Goal: Navigation & Orientation: Find specific page/section

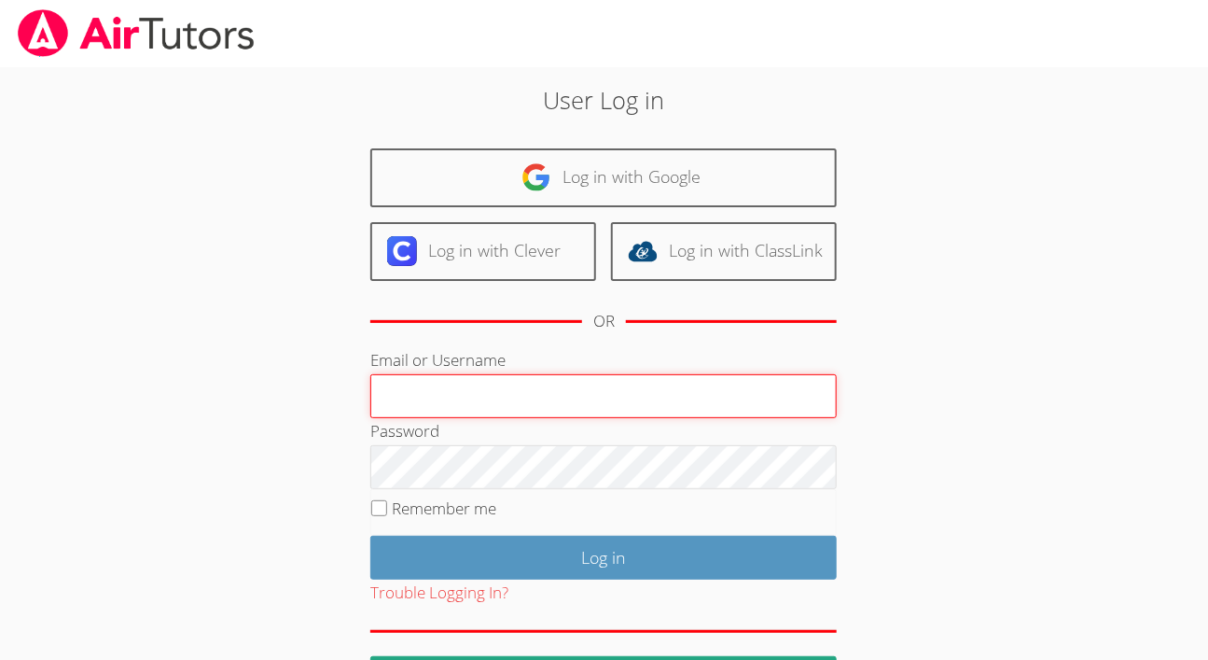
click at [485, 419] on input "Email or Username" at bounding box center [603, 396] width 467 height 45
click at [505, 419] on input "Email or Username" at bounding box center [603, 396] width 467 height 45
paste input "[EMAIL_ADDRESS][DOMAIN_NAME]"
type input "[EMAIL_ADDRESS][DOMAIN_NAME]"
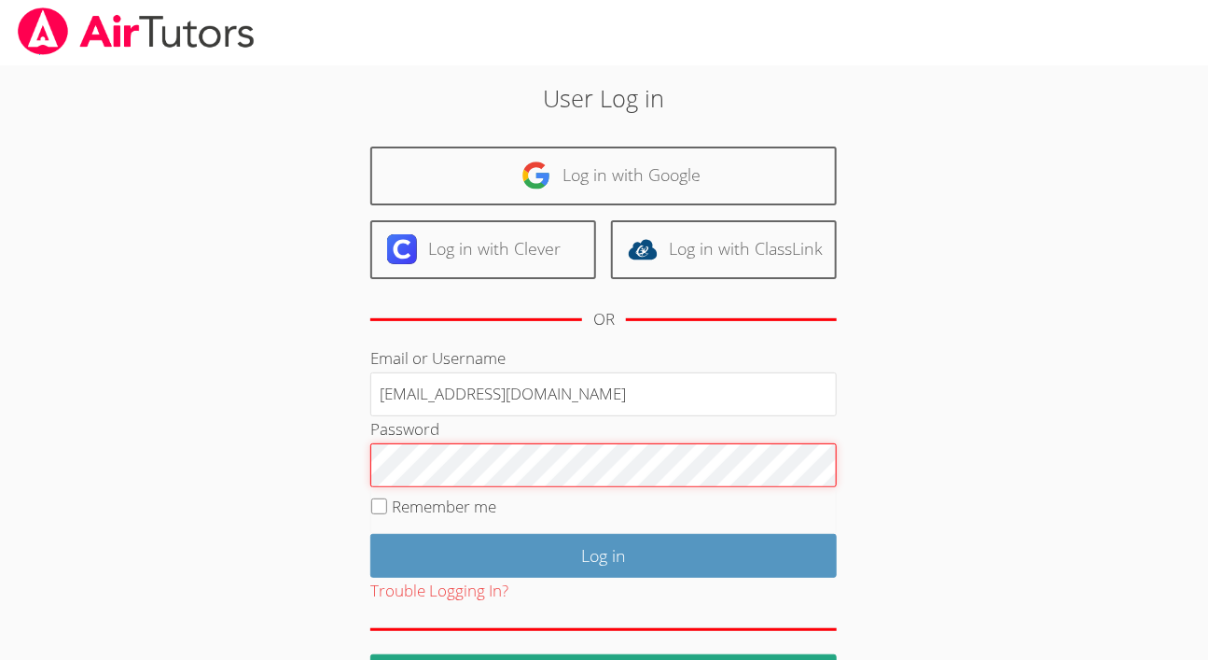
scroll to position [3, 0]
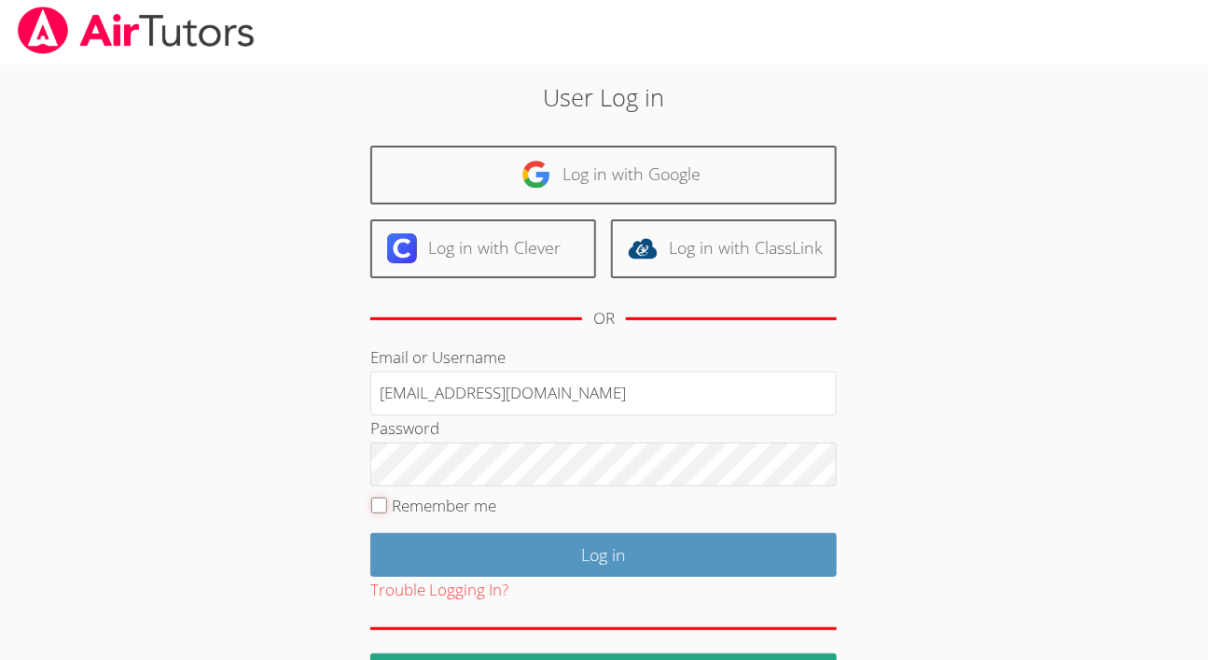
click at [372, 513] on input "Remember me" at bounding box center [379, 505] width 16 height 16
checkbox input "true"
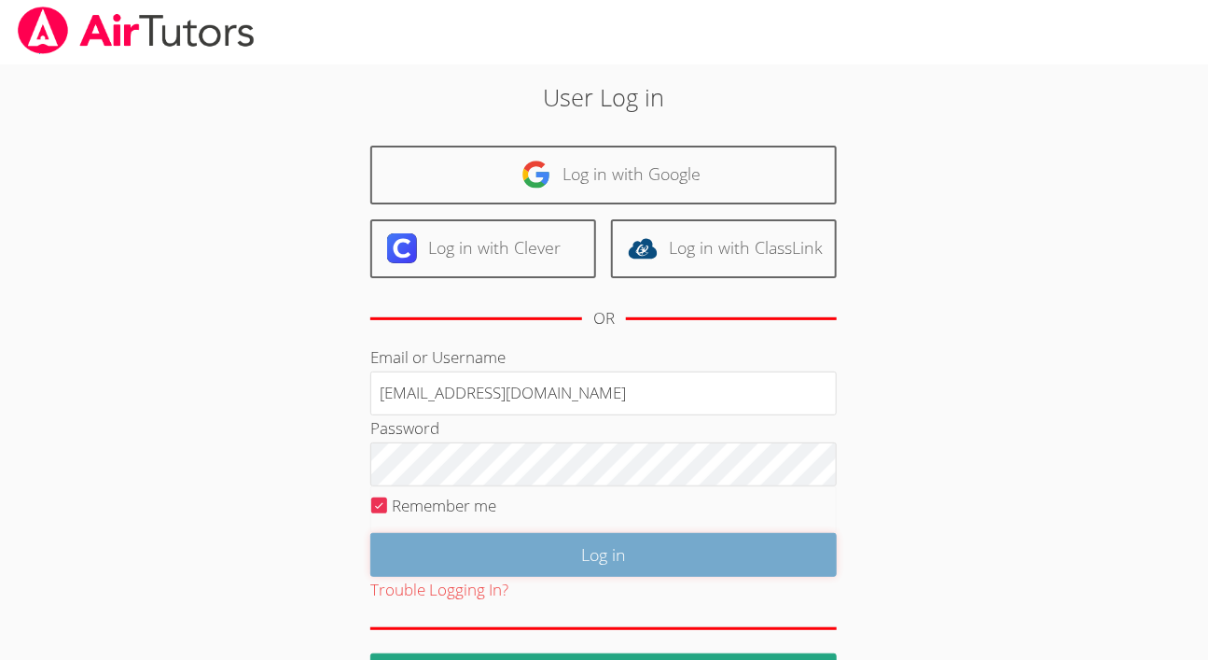
click at [614, 577] on input "Log in" at bounding box center [603, 555] width 467 height 44
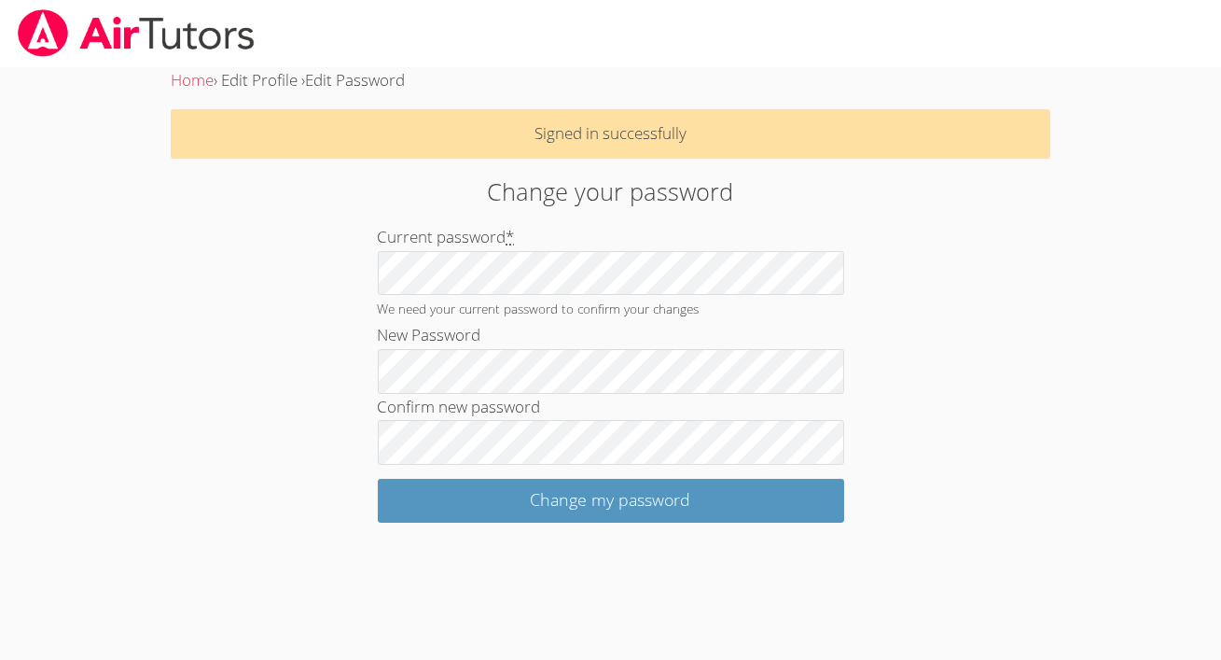
click at [915, 441] on div "Change your password Current password * We need your current password to confir…" at bounding box center [611, 348] width 660 height 349
click at [1001, 560] on body "Home › Edit Profile › Edit Password Signed in successfully Change your password…" at bounding box center [610, 330] width 1221 height 660
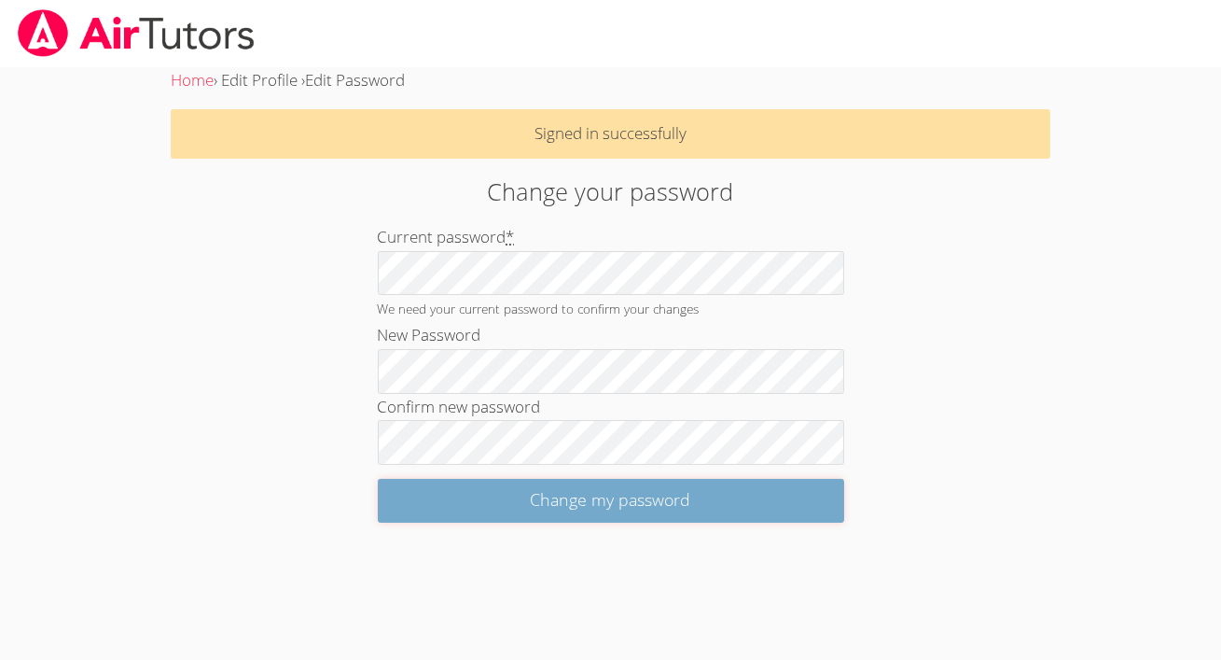
click at [737, 515] on input "Change my password" at bounding box center [611, 501] width 467 height 44
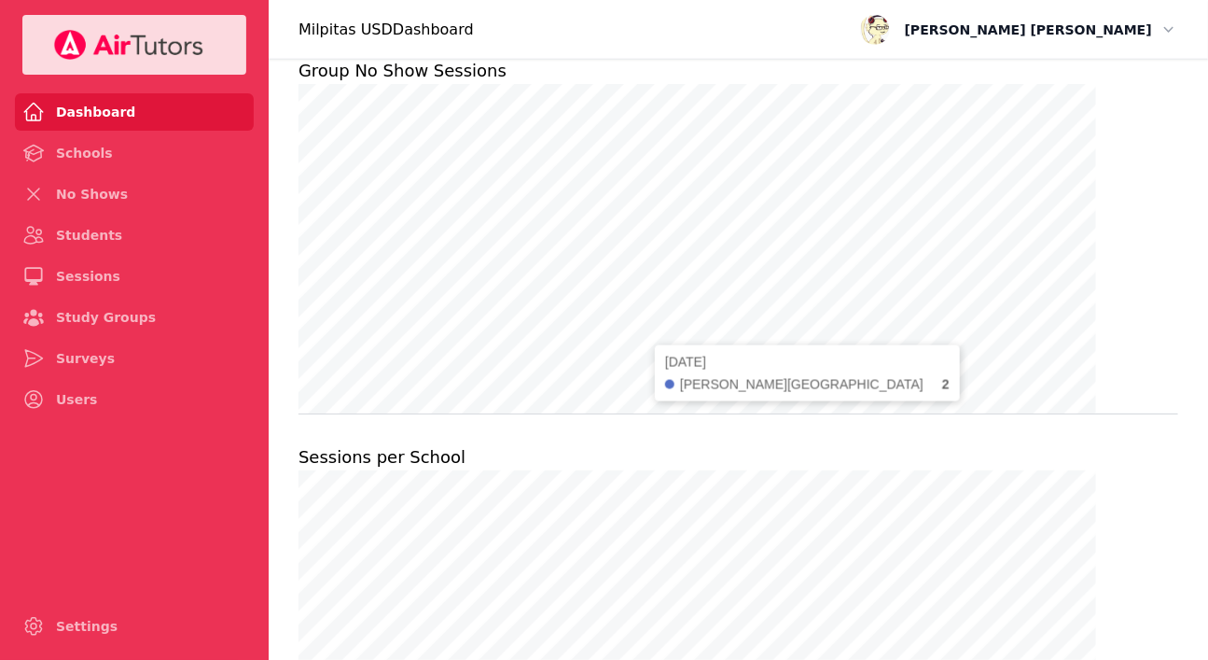
scroll to position [802, 0]
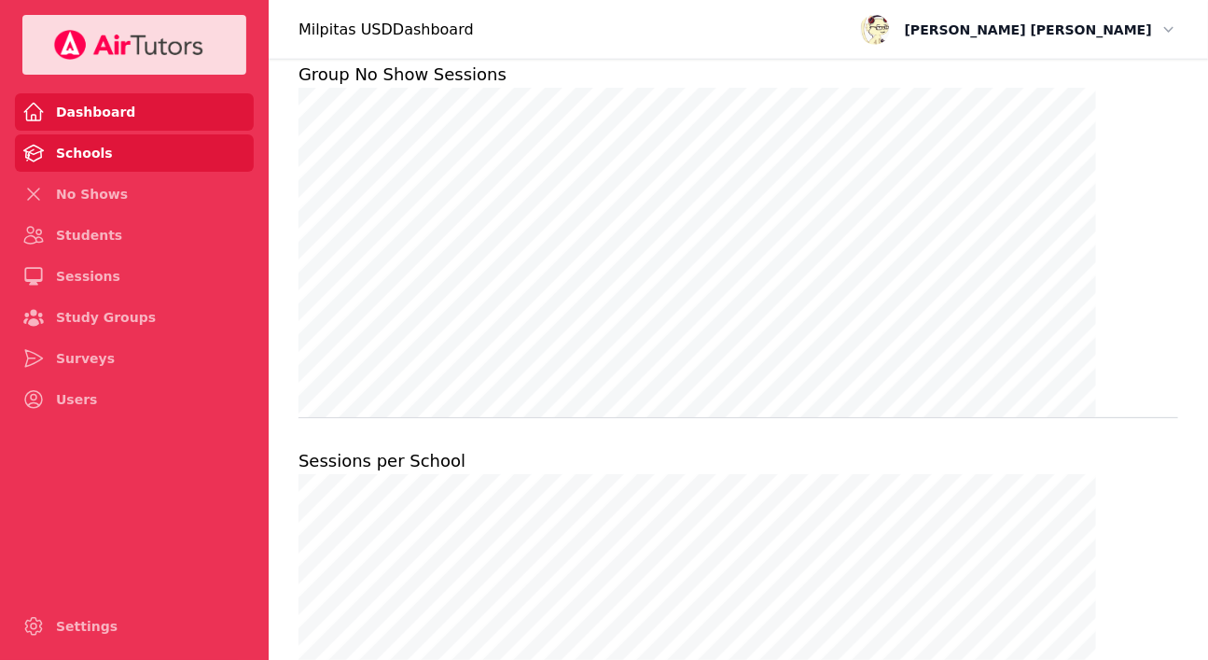
click at [120, 172] on link "Schools" at bounding box center [134, 152] width 239 height 37
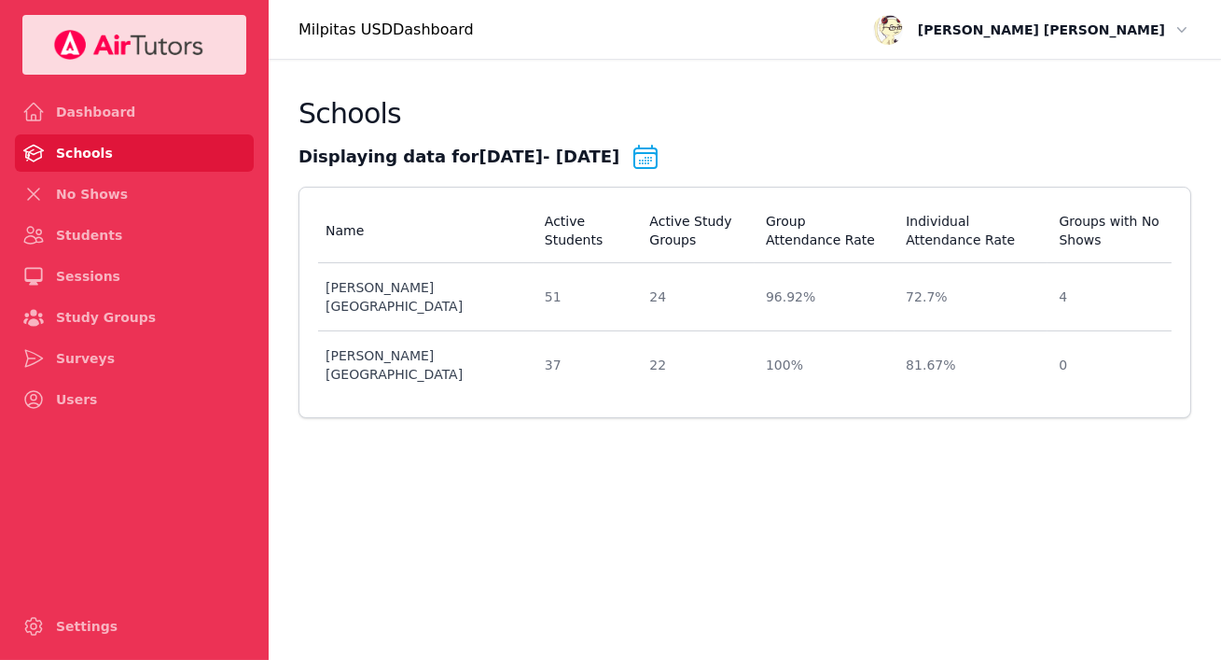
click at [1107, 41] on span "Richard Hart" at bounding box center [1041, 30] width 247 height 22
click at [1085, 121] on button "Logout" at bounding box center [1131, 106] width 119 height 30
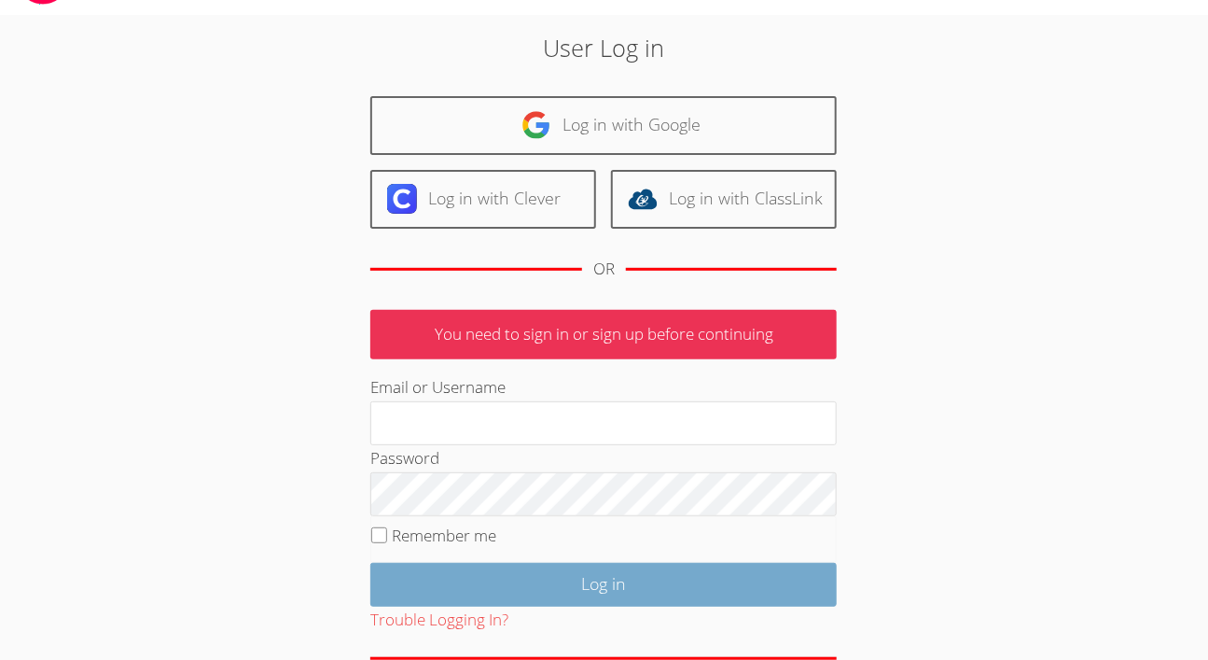
scroll to position [199, 0]
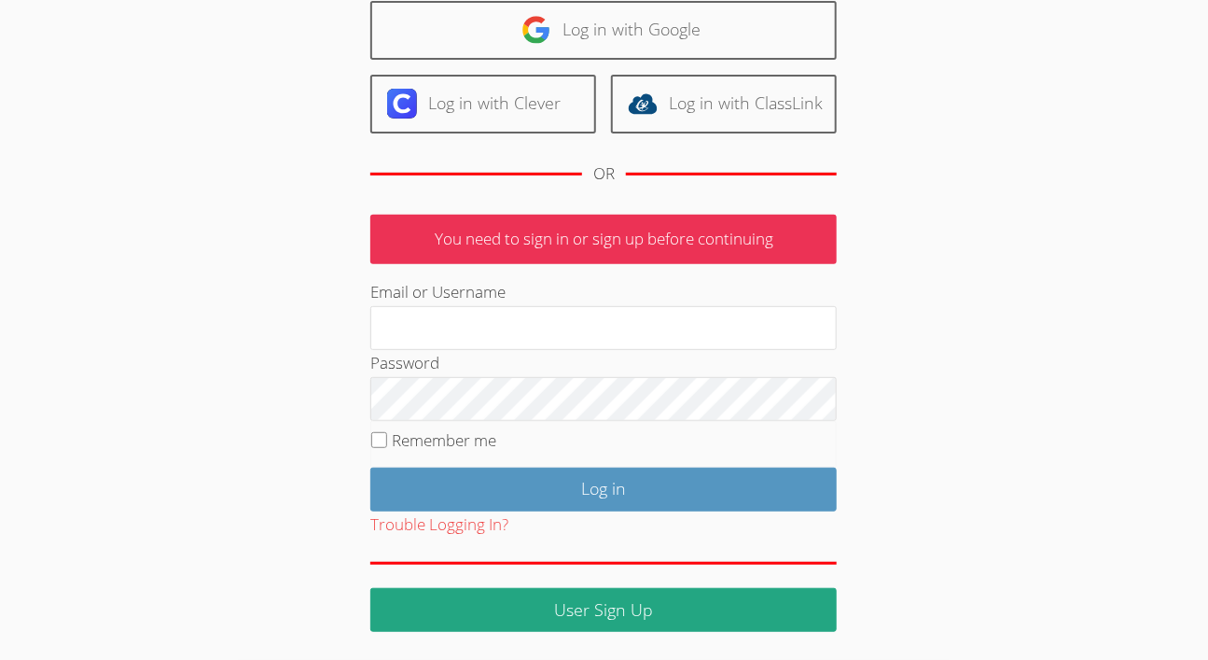
type input "[EMAIL_ADDRESS][DOMAIN_NAME]"
click at [376, 423] on fieldset "Remember me" at bounding box center [603, 444] width 467 height 47
click at [374, 432] on input "Remember me" at bounding box center [379, 440] width 16 height 16
checkbox input "true"
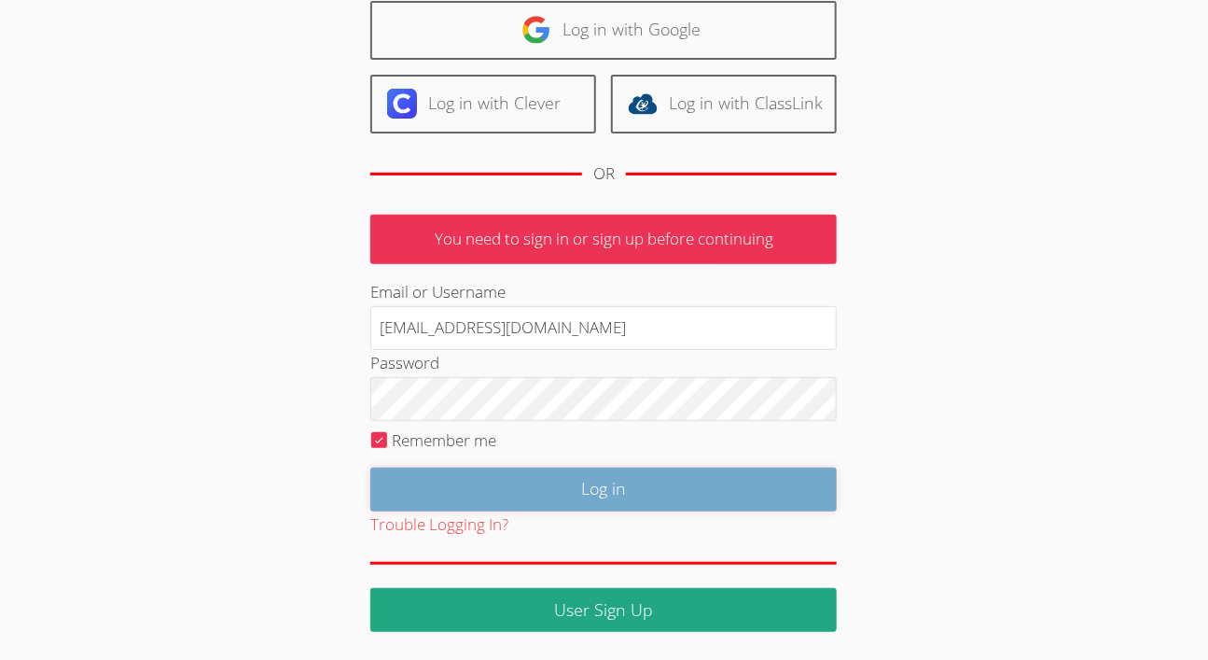
click at [638, 483] on input "Log in" at bounding box center [603, 489] width 467 height 44
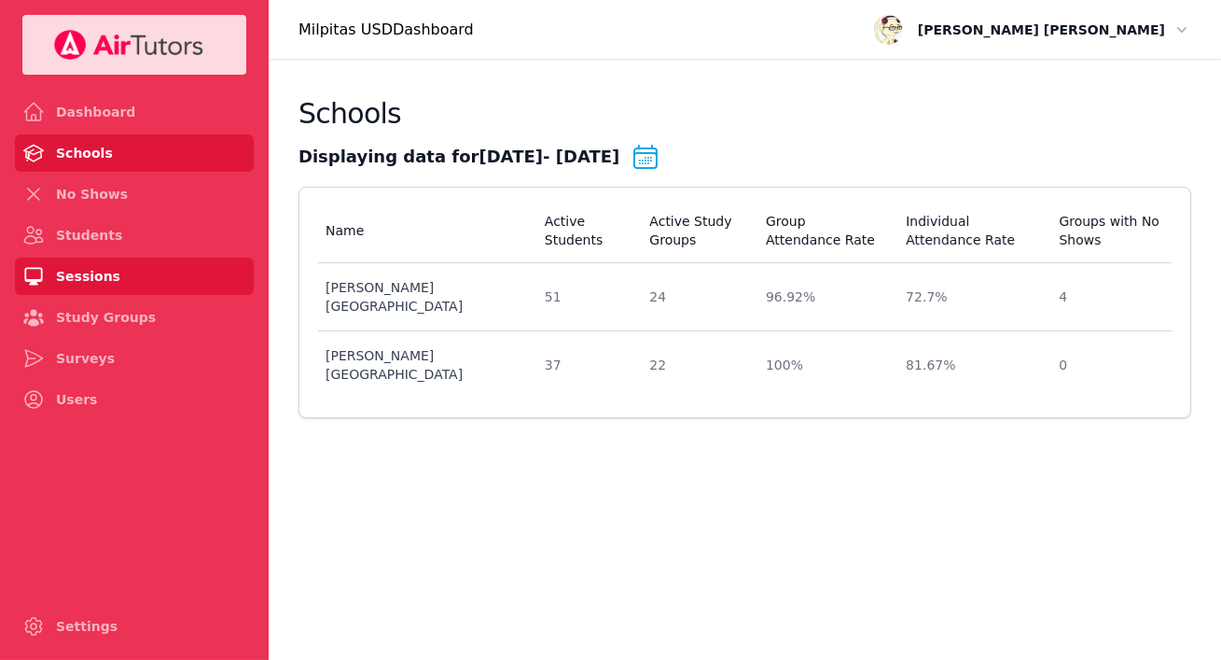
click at [134, 295] on link "Sessions" at bounding box center [134, 276] width 239 height 37
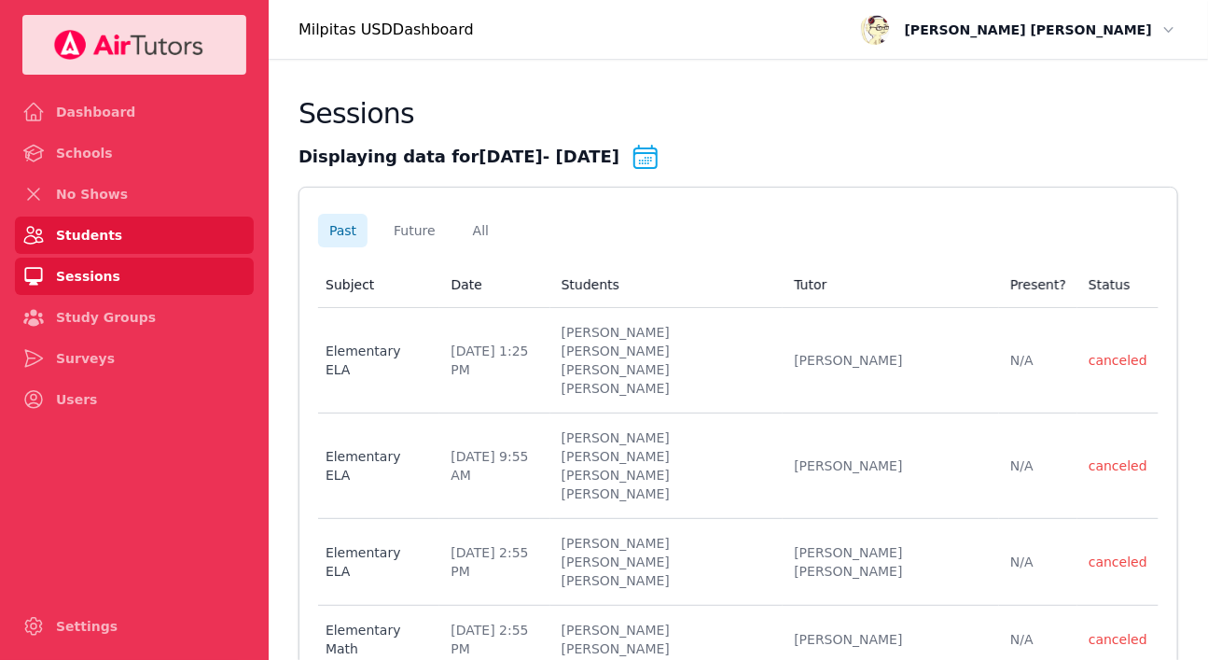
click at [121, 254] on link "Students" at bounding box center [134, 234] width 239 height 37
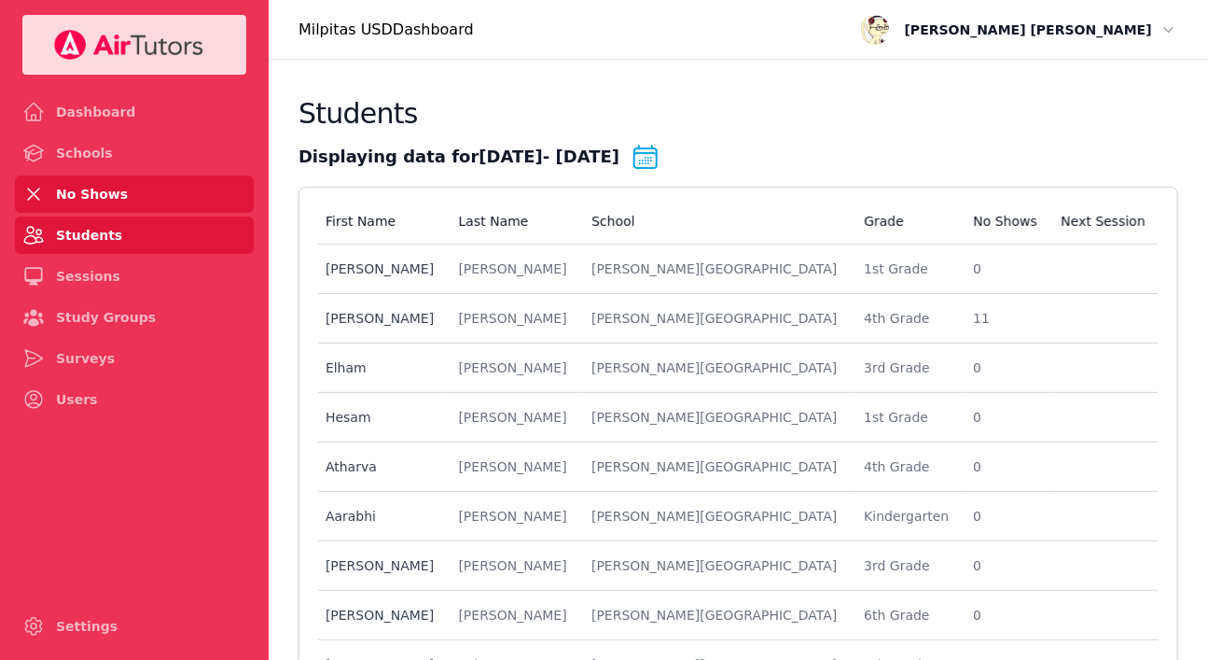
click at [132, 213] on link "No Shows" at bounding box center [134, 193] width 239 height 37
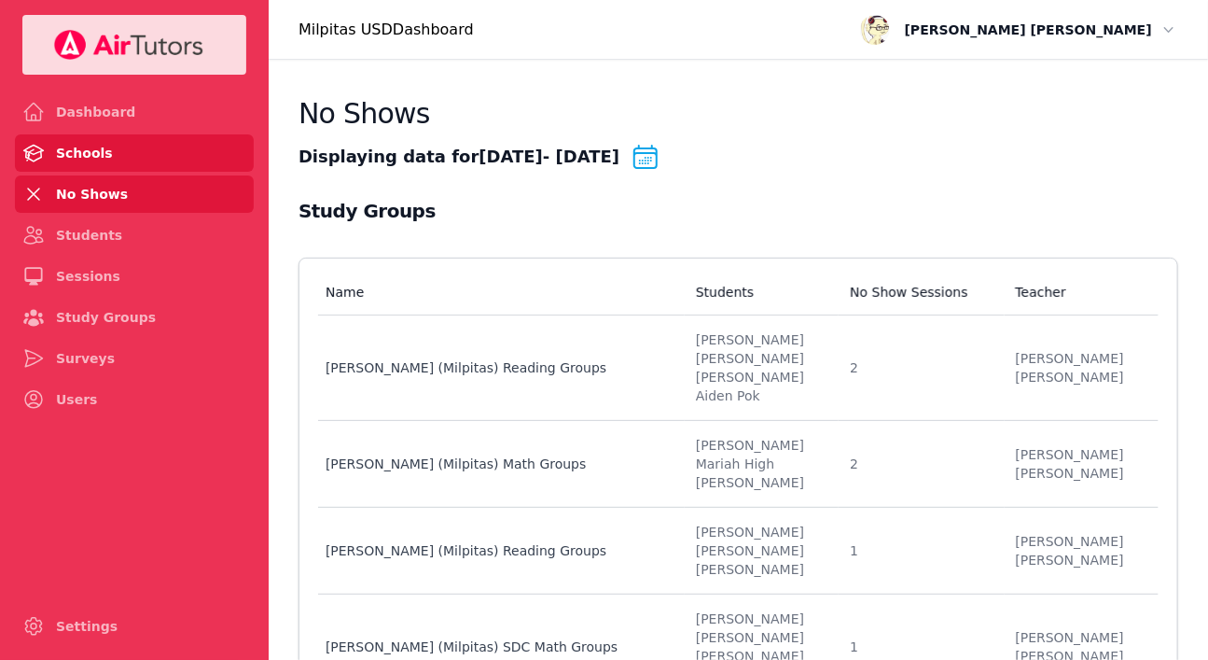
click at [121, 172] on link "Schools" at bounding box center [134, 152] width 239 height 37
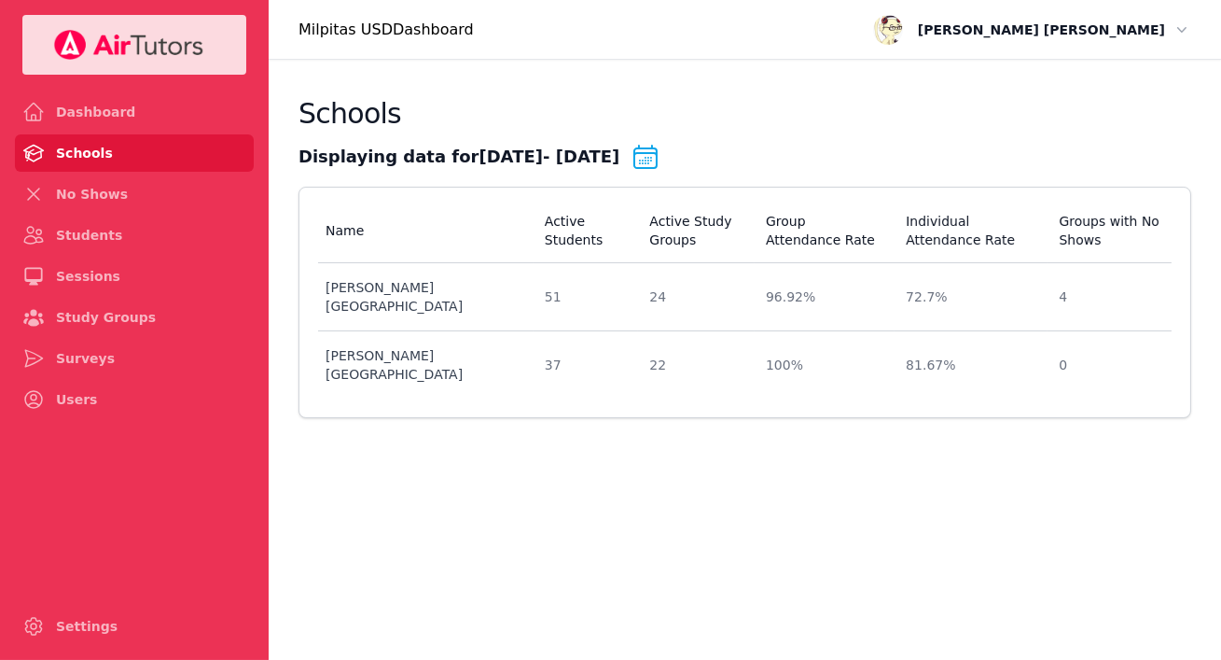
click at [196, 172] on link "Schools" at bounding box center [134, 152] width 239 height 37
click at [145, 131] on link "Dashboard" at bounding box center [134, 111] width 239 height 37
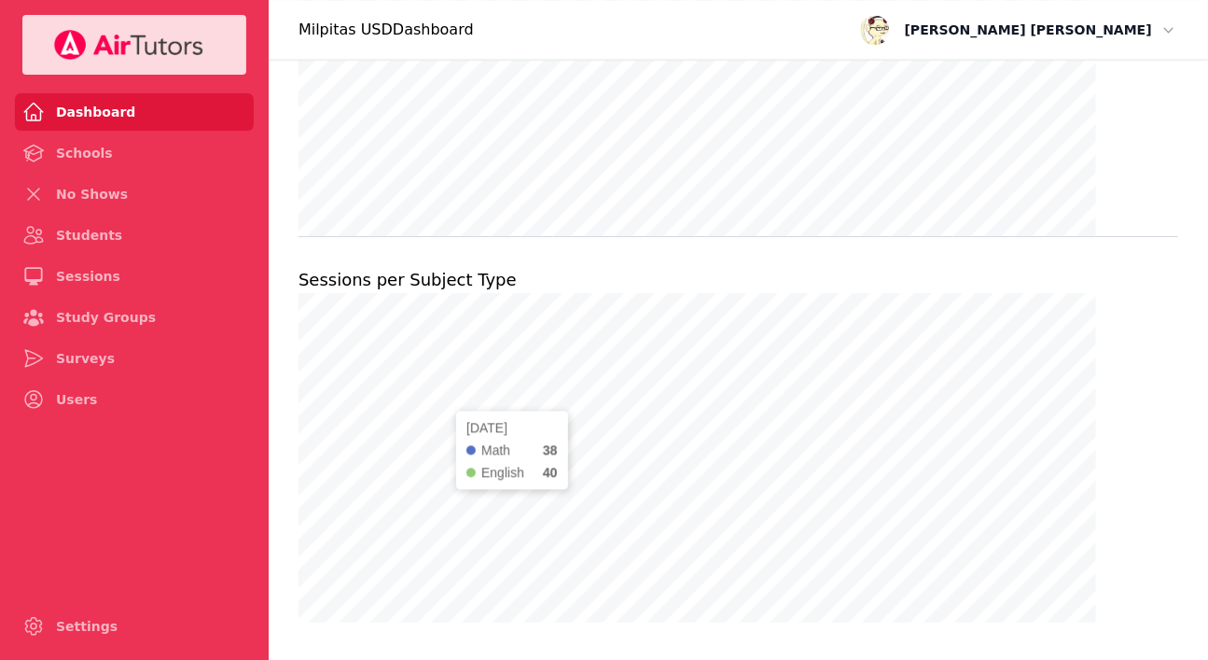
scroll to position [1547, 0]
click at [139, 254] on link "Students" at bounding box center [134, 234] width 239 height 37
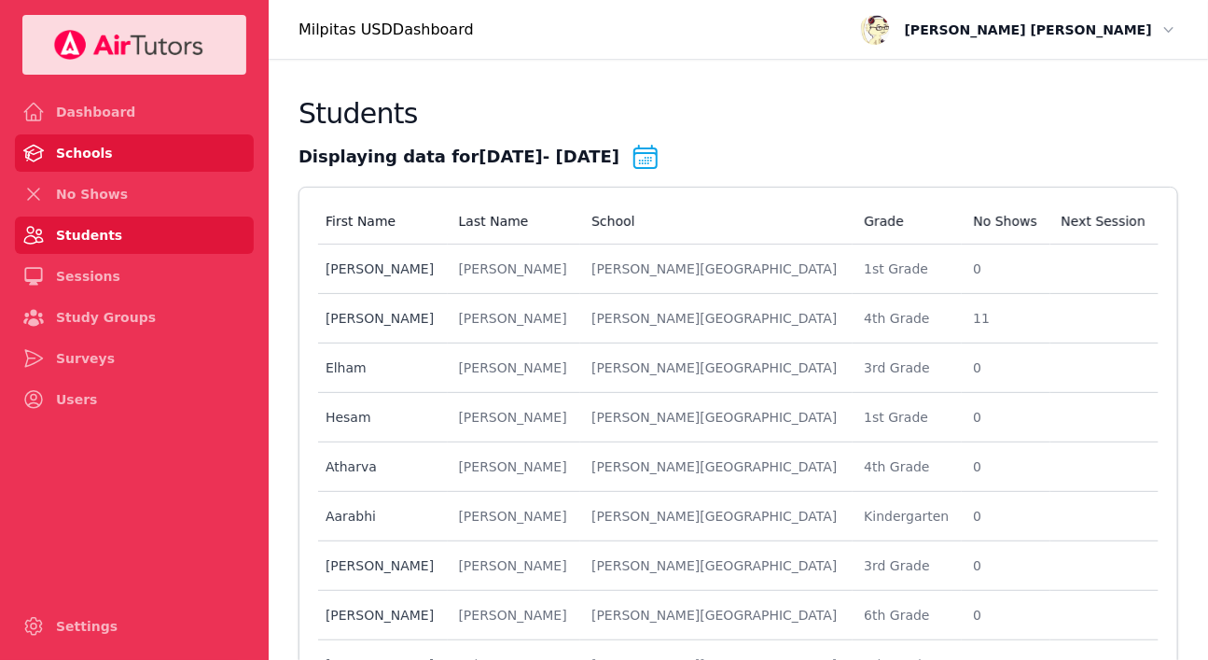
click at [134, 172] on link "Schools" at bounding box center [134, 152] width 239 height 37
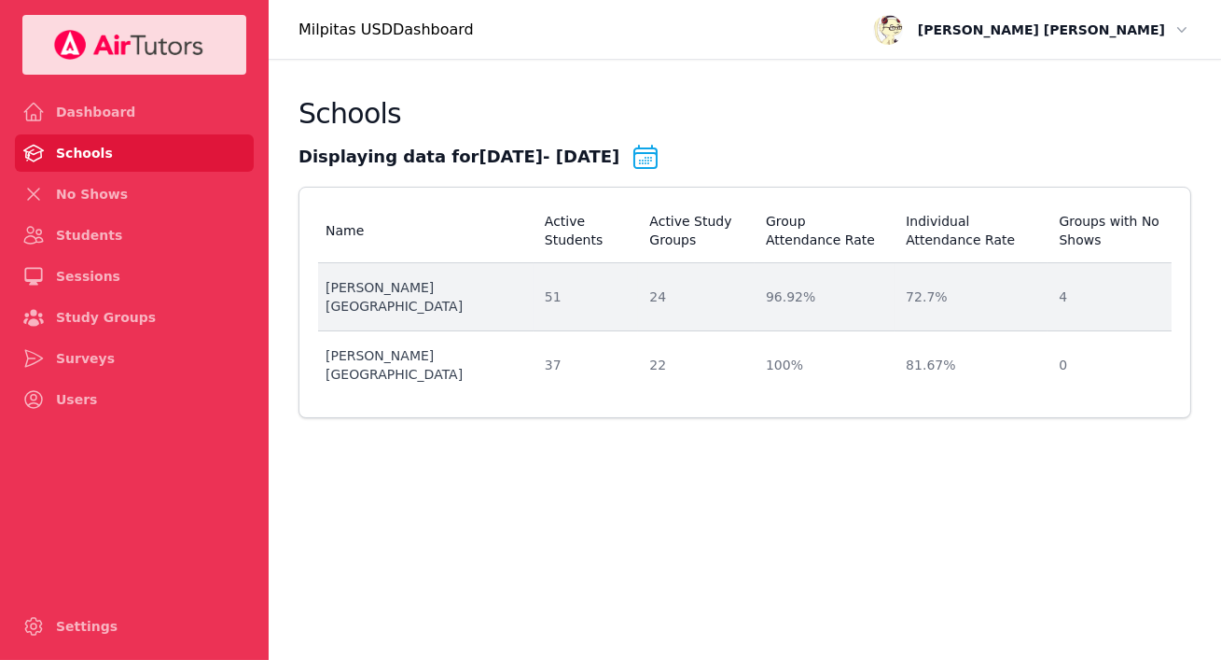
click at [442, 315] on div "[PERSON_NAME][GEOGRAPHIC_DATA]" at bounding box center [424, 296] width 197 height 37
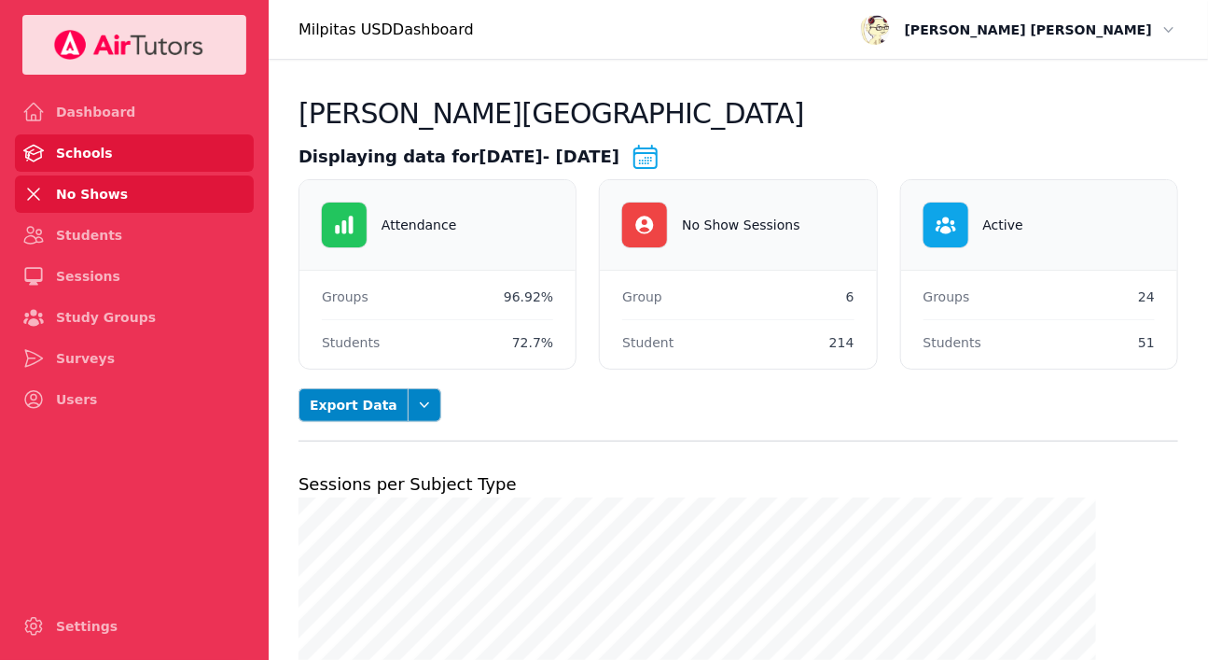
click at [122, 213] on link "No Shows" at bounding box center [134, 193] width 239 height 37
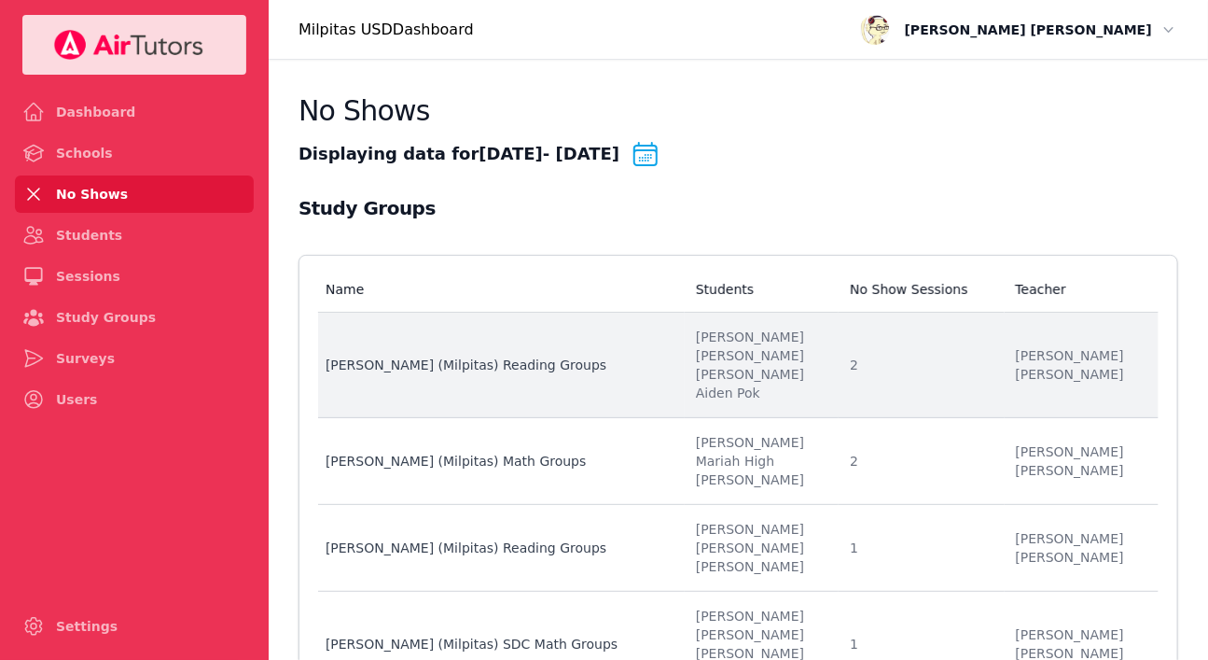
scroll to position [3, 0]
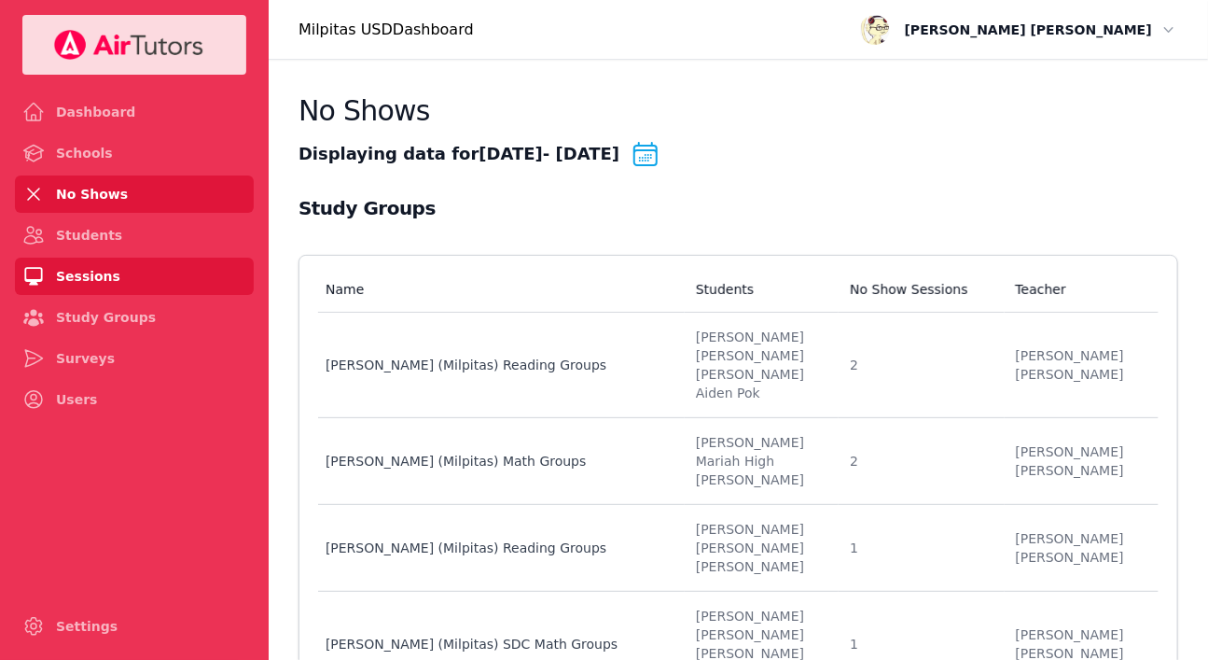
click at [160, 295] on link "Sessions" at bounding box center [134, 276] width 239 height 37
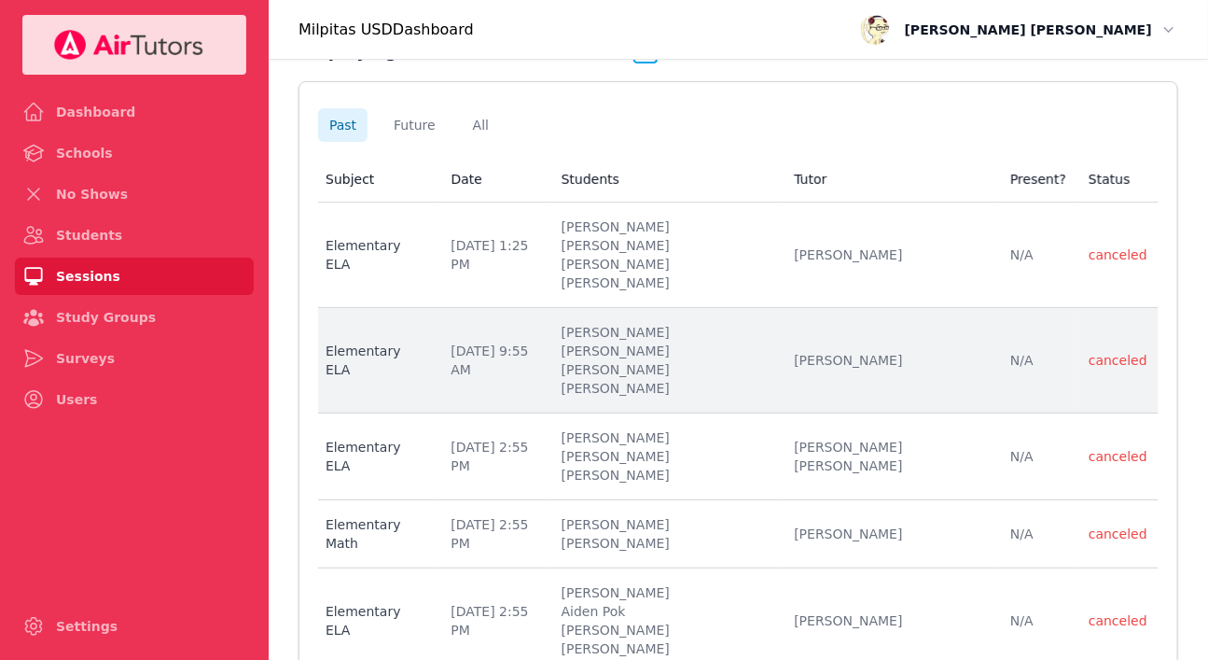
scroll to position [104, 0]
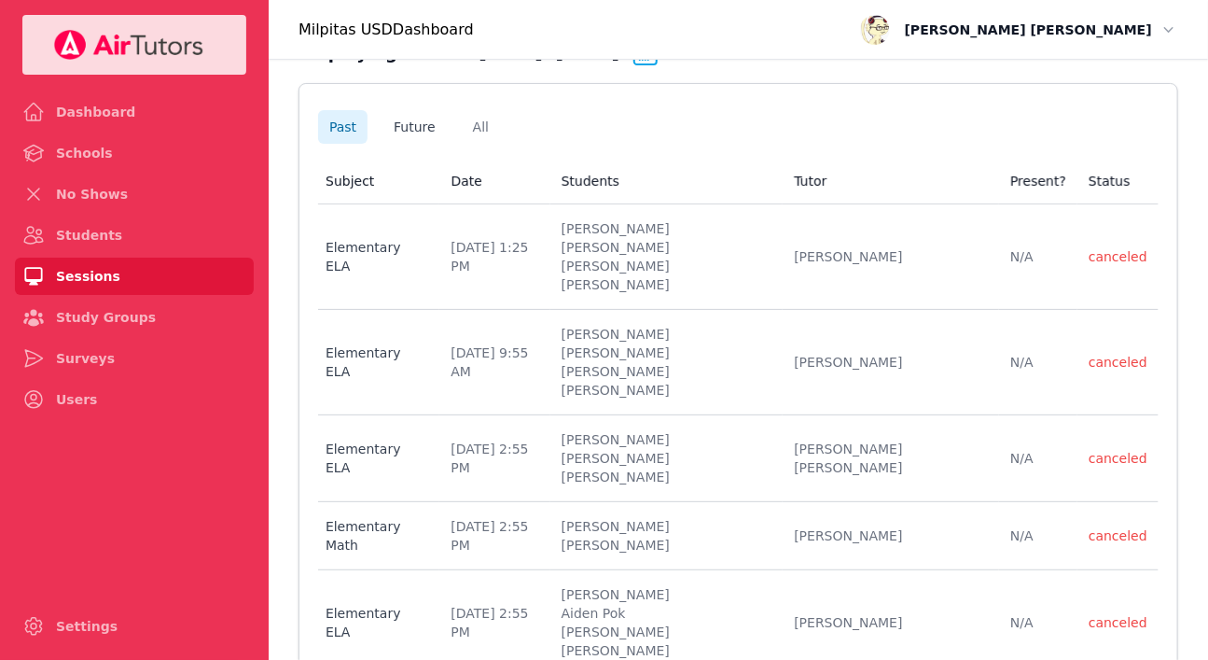
click at [447, 144] on button "Future" at bounding box center [415, 127] width 64 height 34
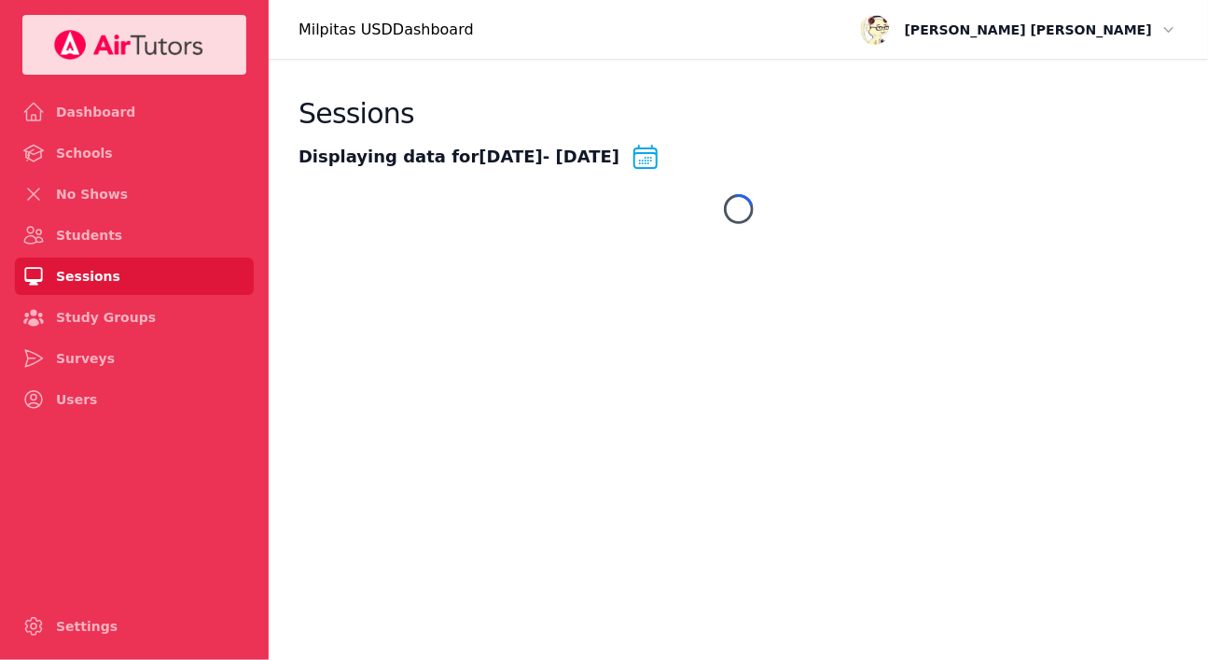
scroll to position [0, 0]
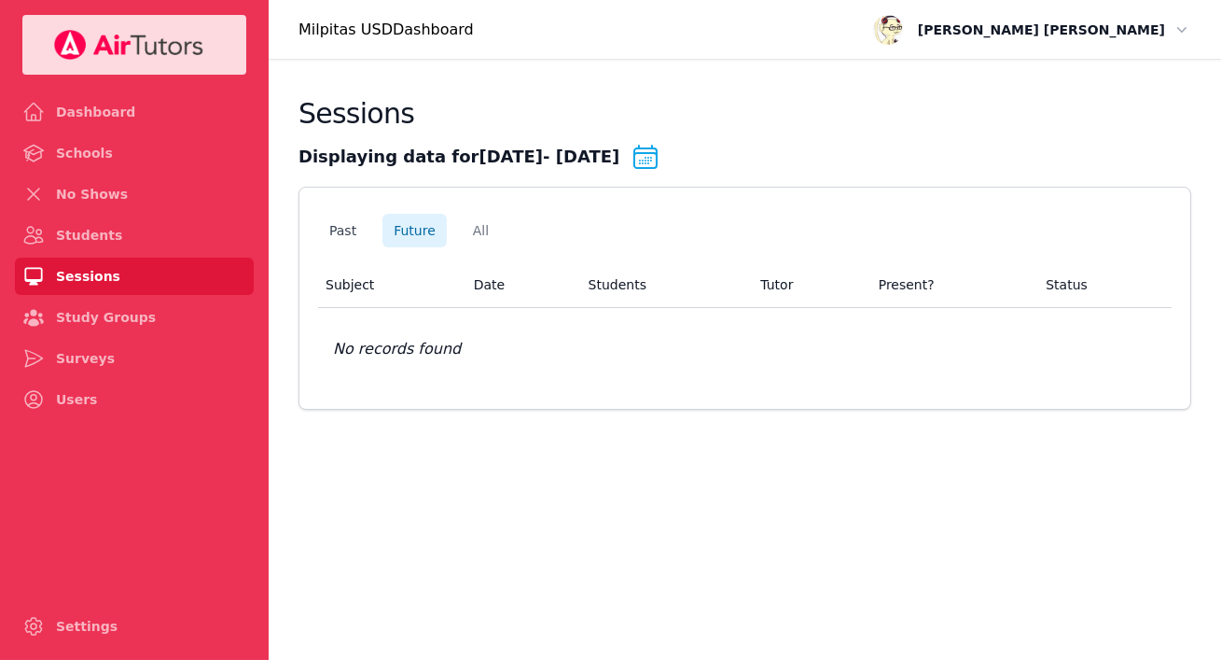
click at [368, 247] on button "Past" at bounding box center [342, 231] width 49 height 34
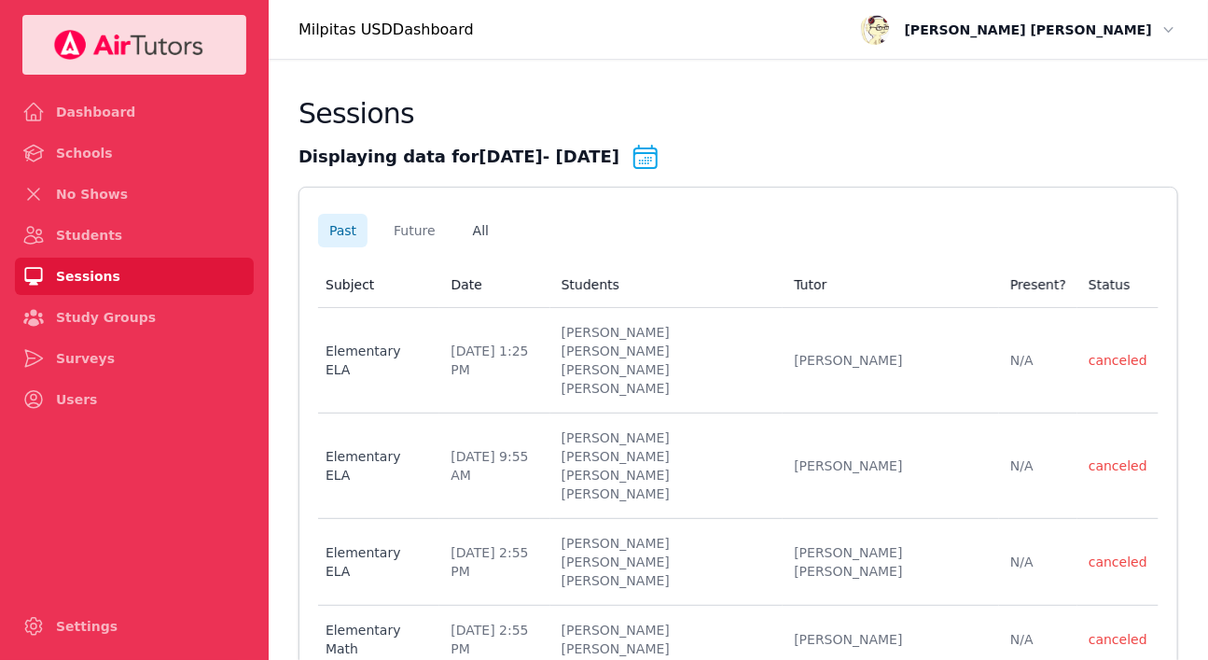
click at [500, 247] on button "All" at bounding box center [481, 231] width 38 height 34
click at [368, 247] on button "Past" at bounding box center [342, 231] width 49 height 34
click at [447, 247] on button "Future" at bounding box center [415, 231] width 64 height 34
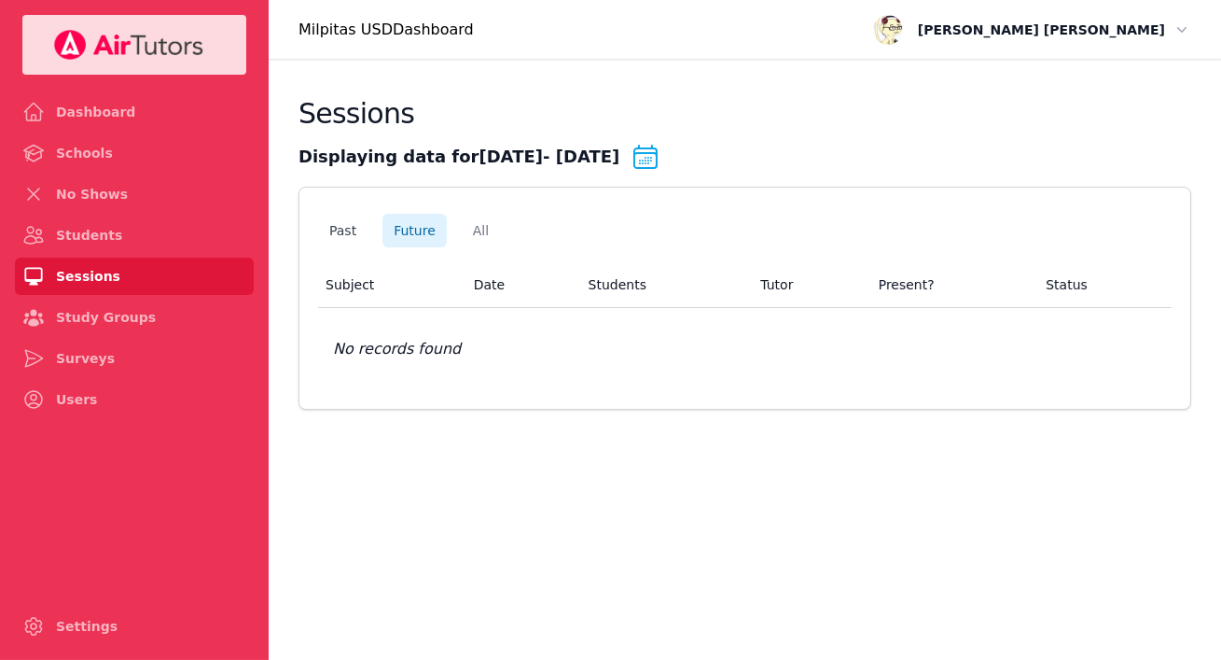
drag, startPoint x: 424, startPoint y: 280, endPoint x: 442, endPoint y: 285, distance: 19.2
click at [368, 247] on button "Past" at bounding box center [342, 231] width 49 height 34
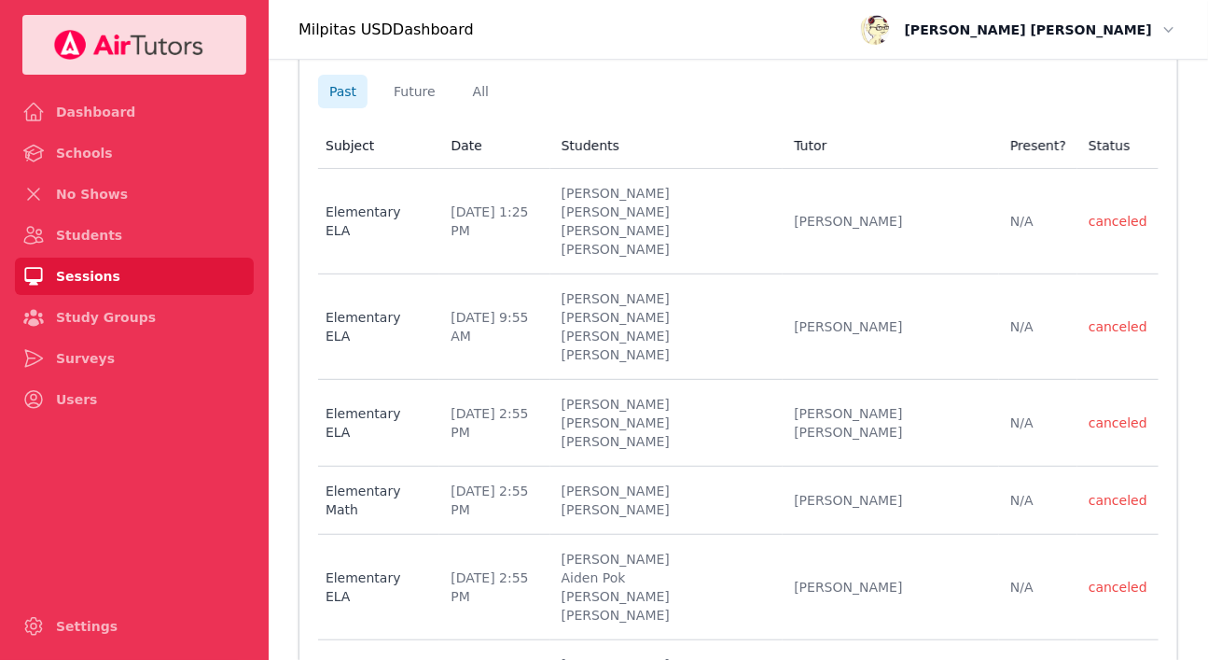
scroll to position [139, 0]
click at [143, 254] on link "Students" at bounding box center [134, 234] width 239 height 37
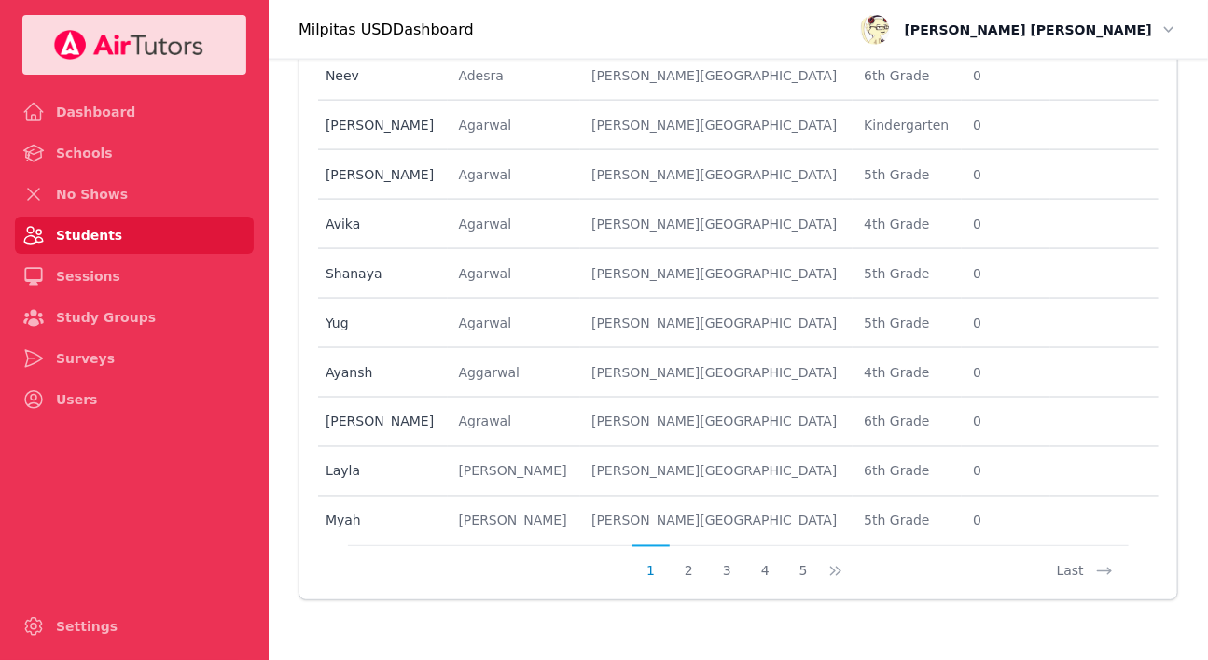
scroll to position [1511, 0]
click at [148, 295] on link "Sessions" at bounding box center [134, 276] width 239 height 37
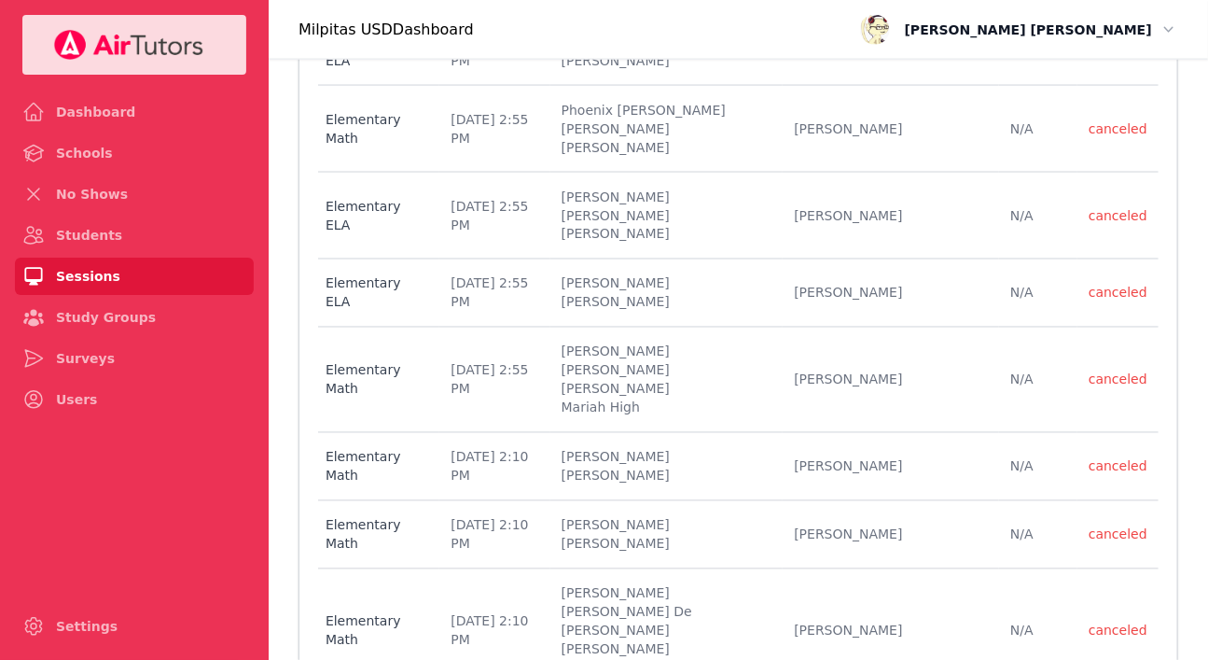
scroll to position [2056, 0]
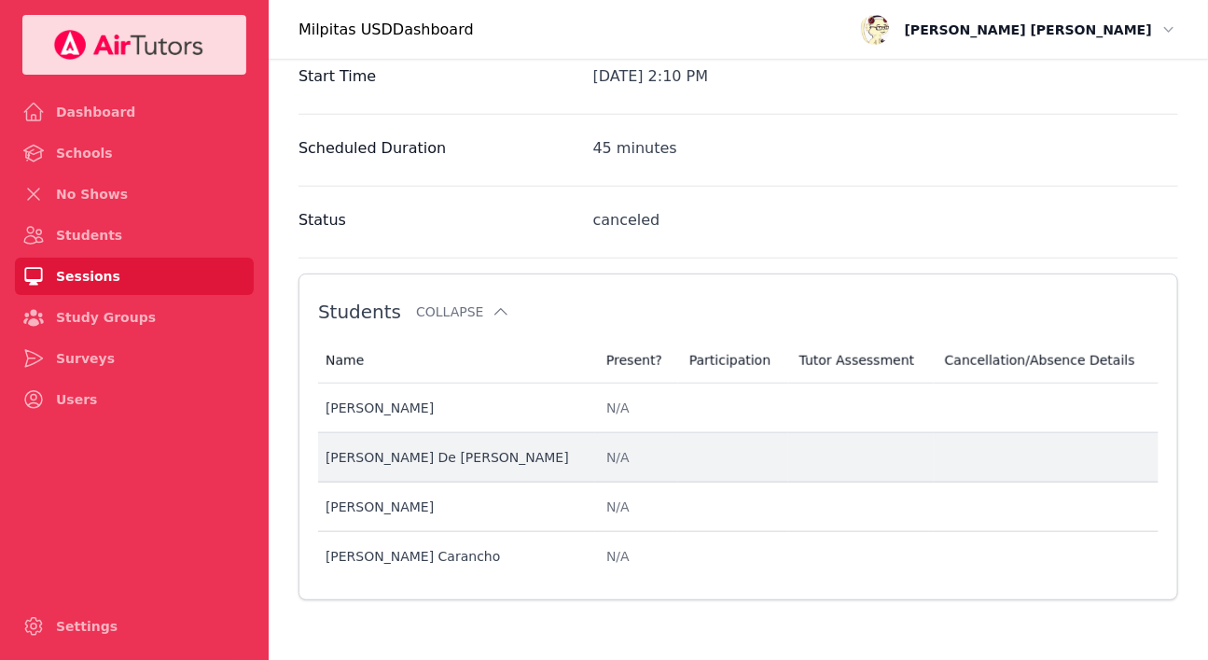
scroll to position [769, 0]
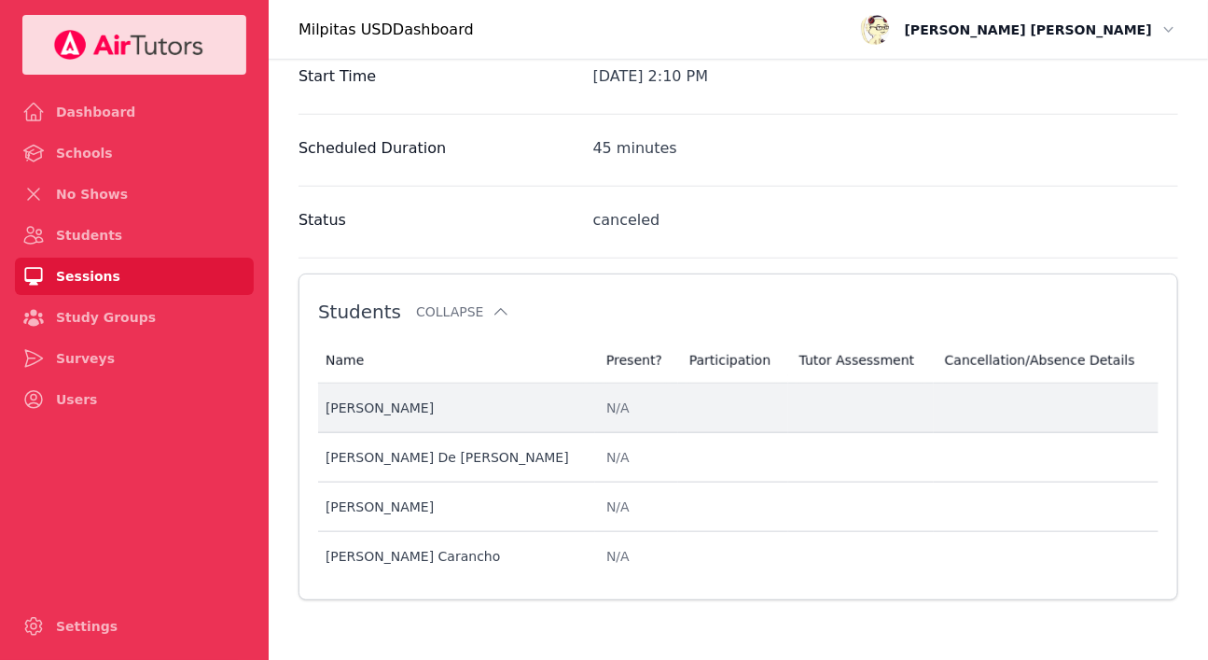
click at [494, 398] on div "[PERSON_NAME]" at bounding box center [455, 407] width 258 height 19
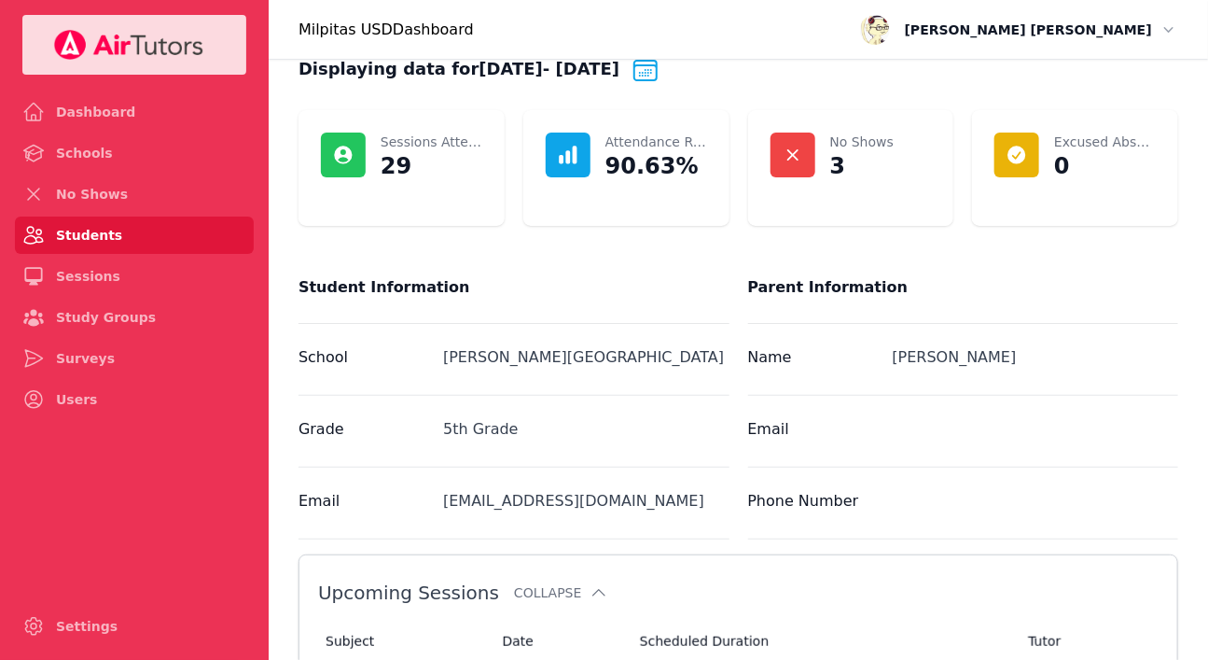
scroll to position [369, 0]
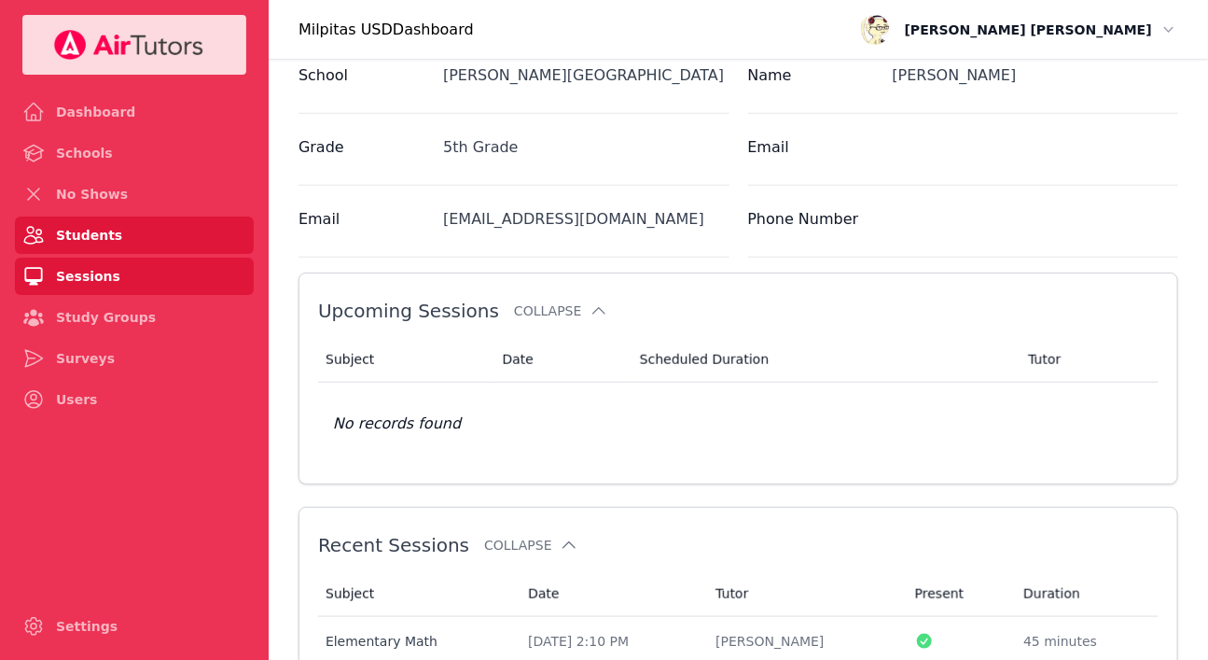
click at [135, 295] on link "Sessions" at bounding box center [134, 276] width 239 height 37
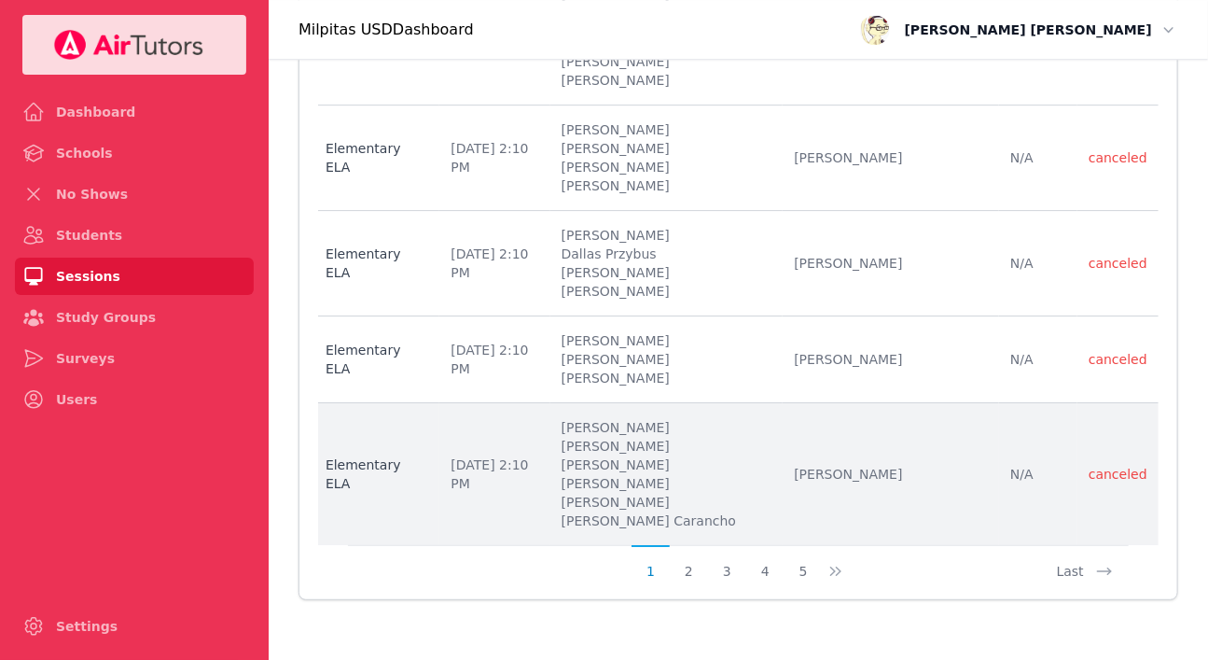
scroll to position [3316, 0]
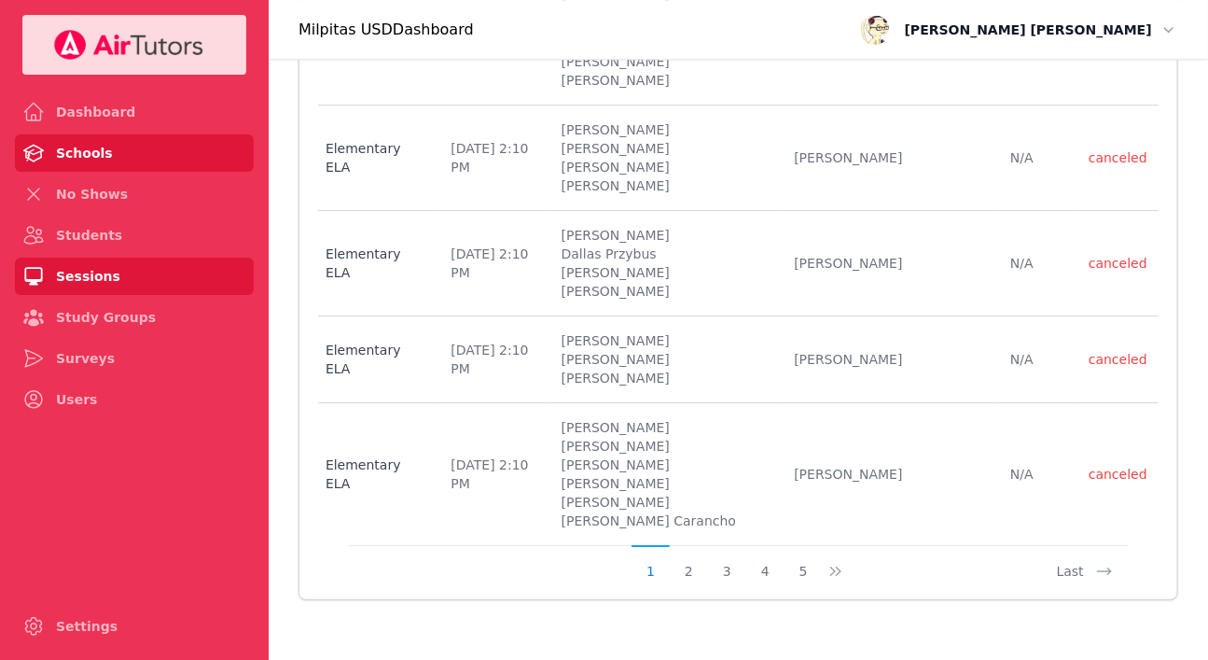
click at [116, 172] on link "Schools" at bounding box center [134, 152] width 239 height 37
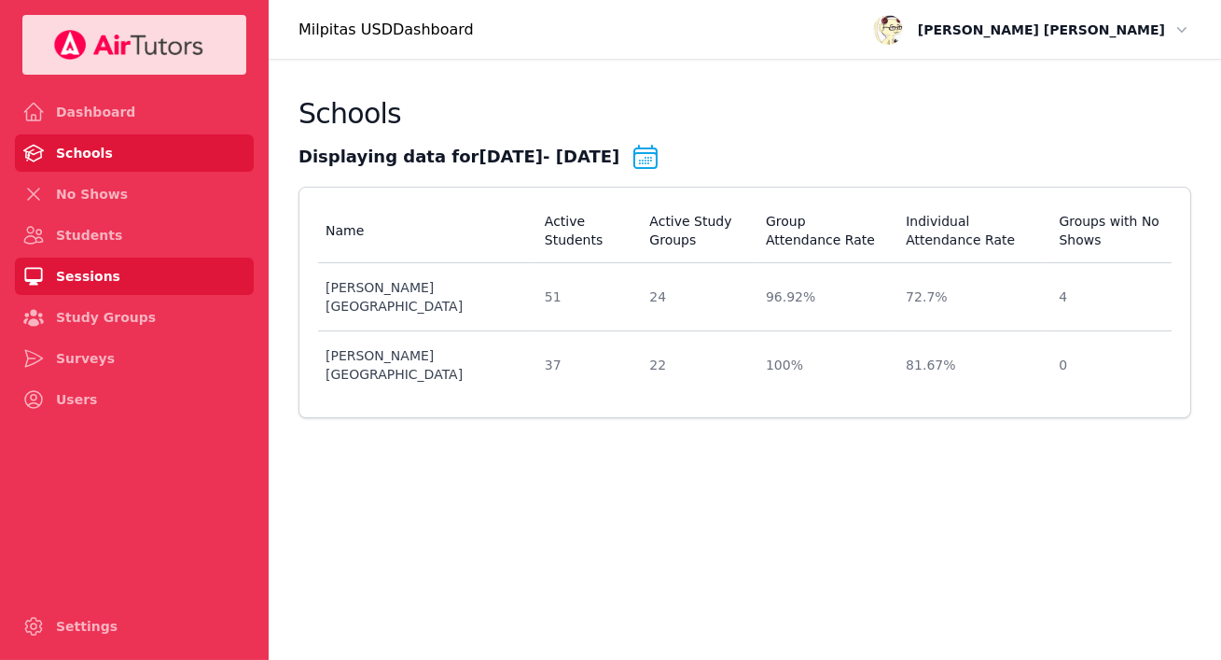
click at [116, 295] on link "Sessions" at bounding box center [134, 276] width 239 height 37
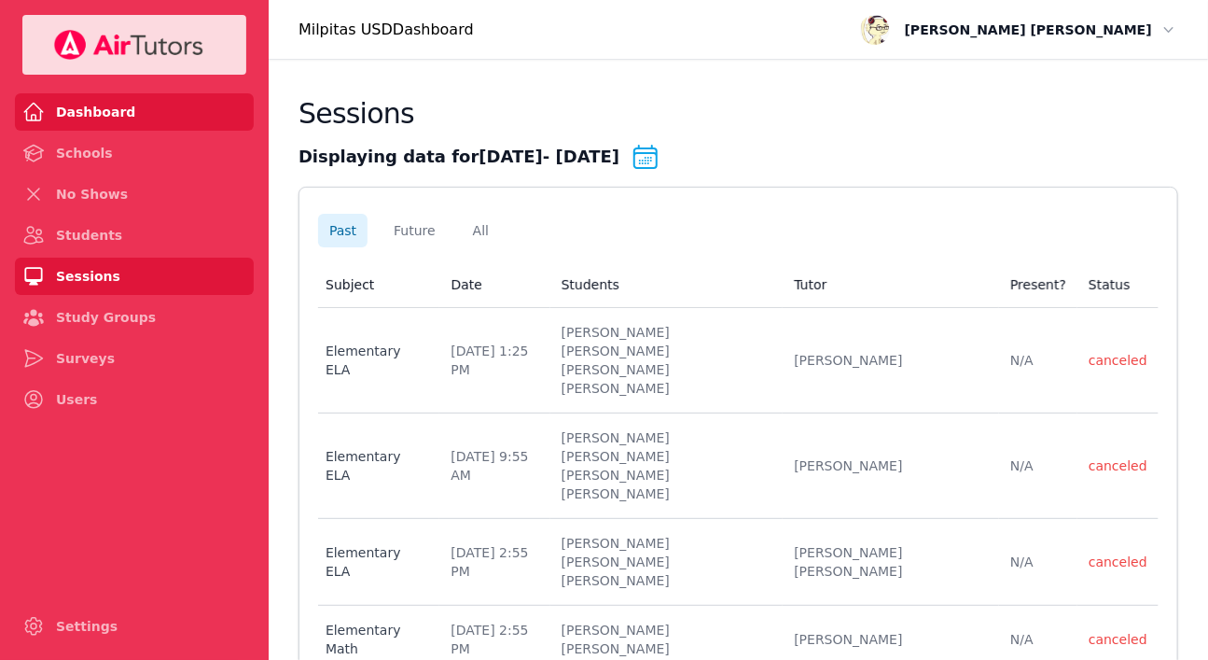
click at [108, 131] on link "Dashboard" at bounding box center [134, 111] width 239 height 37
